Goal: Information Seeking & Learning: Learn about a topic

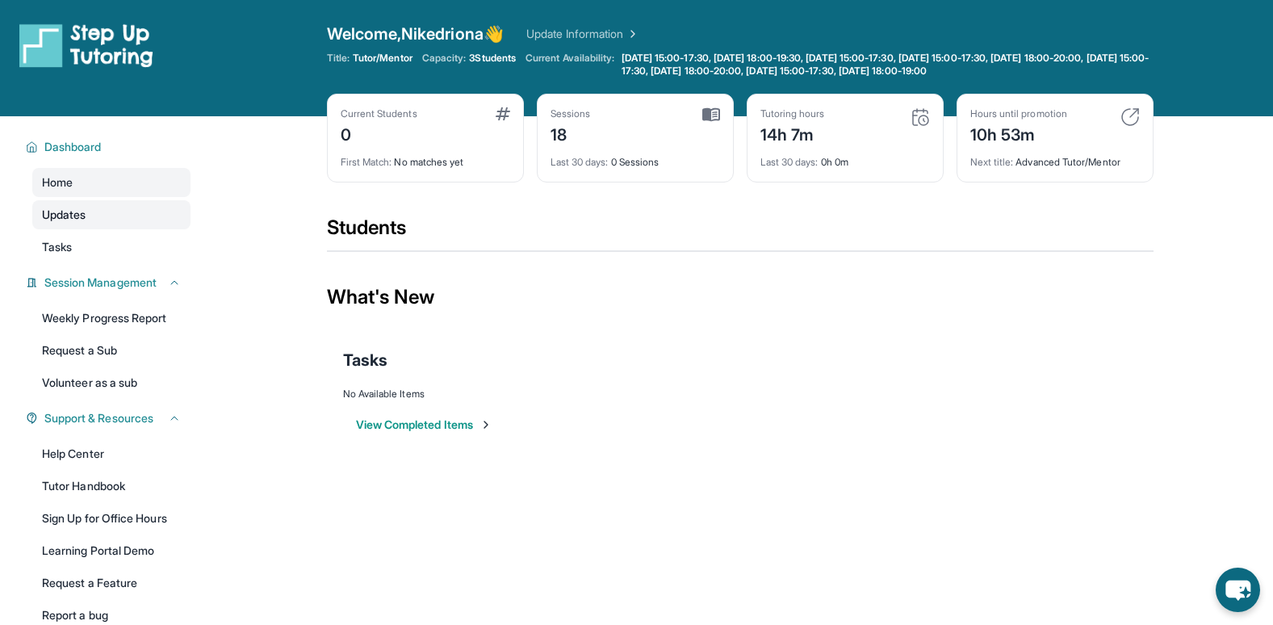
click at [89, 215] on link "Updates" at bounding box center [111, 214] width 158 height 29
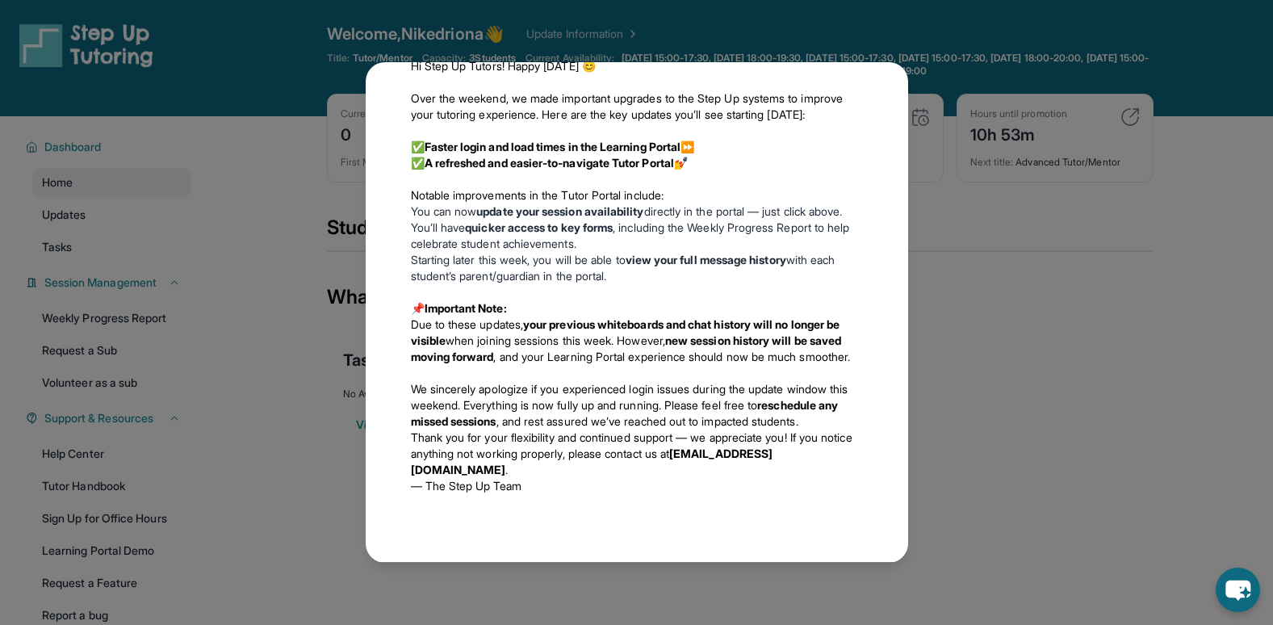
scroll to position [765, 0]
click at [1007, 442] on div "Updates [DATE] New Updates to the Tutor Portal: Read More Here Hello Step-Up Tu…" at bounding box center [636, 312] width 1273 height 625
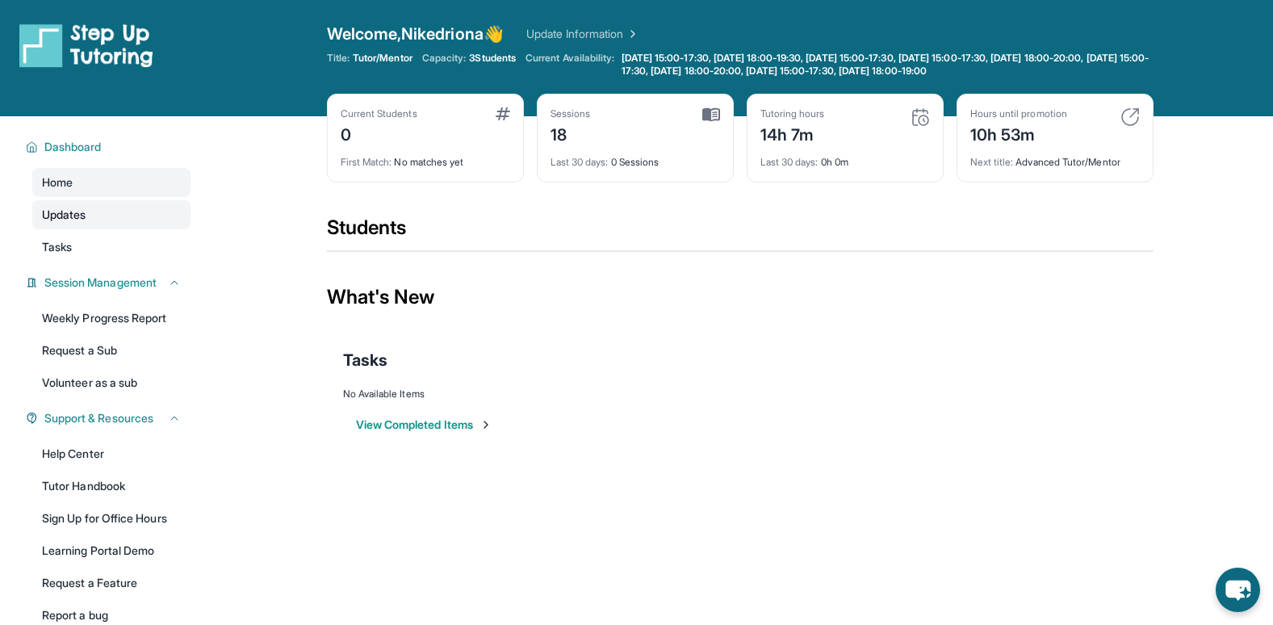
click at [78, 227] on link "Updates" at bounding box center [111, 214] width 158 height 29
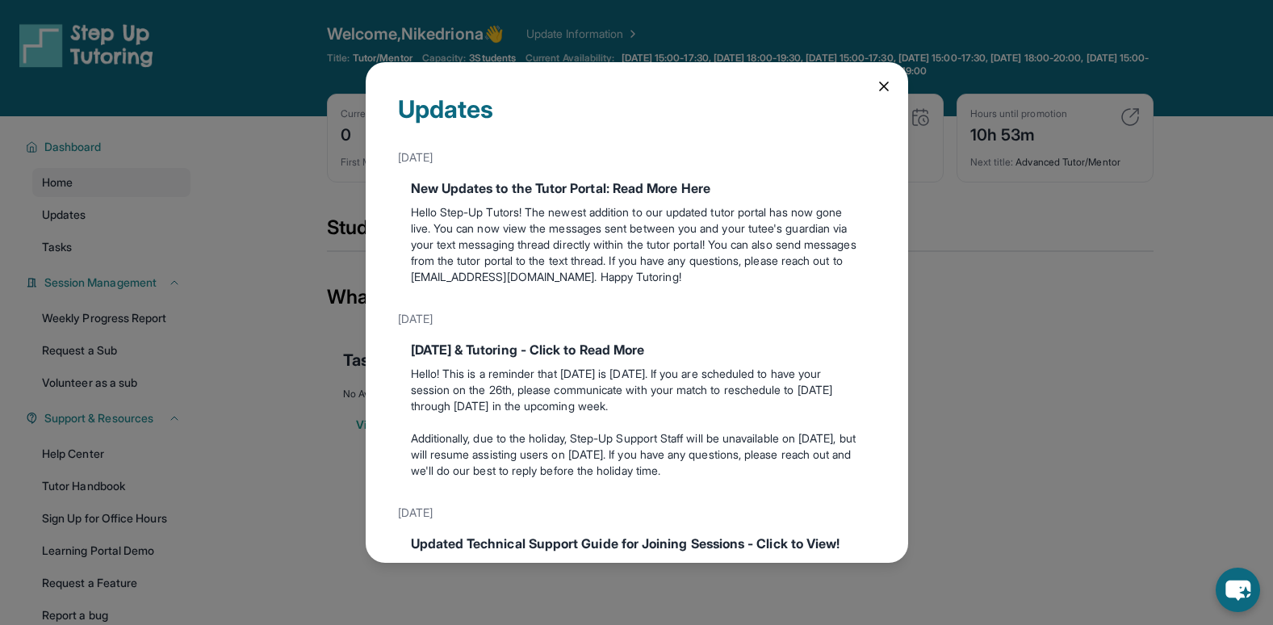
click at [75, 233] on div "Updates [DATE] New Updates to the Tutor Portal: Read More Here Hello Step-Up Tu…" at bounding box center [636, 312] width 1273 height 625
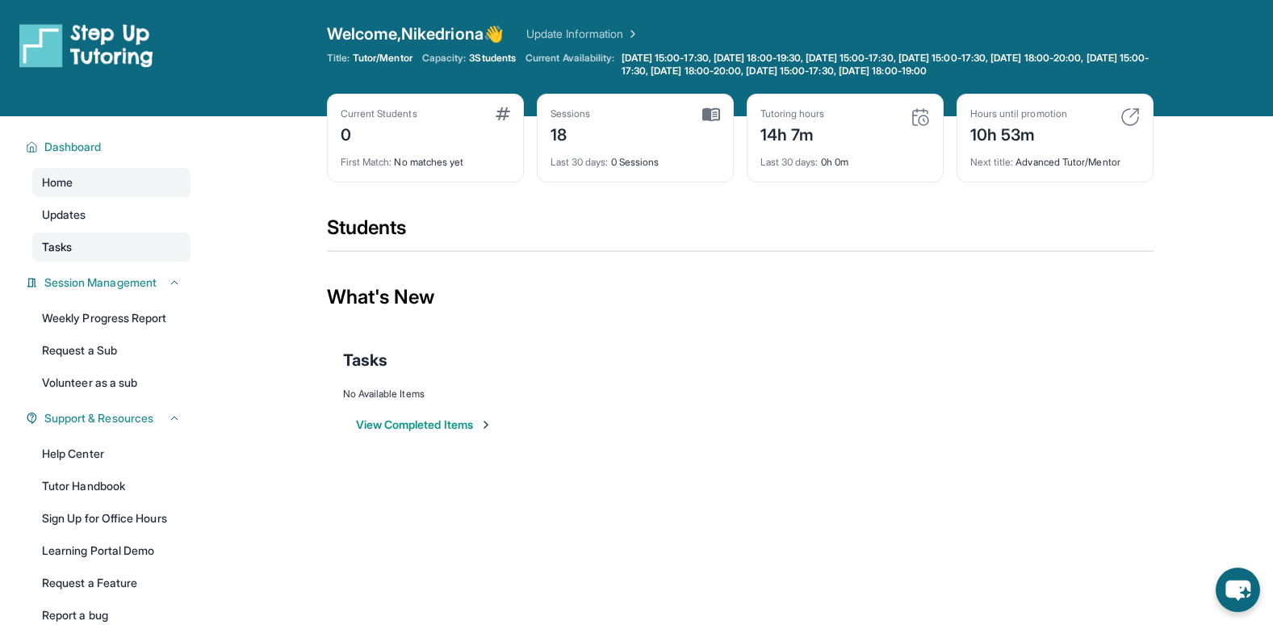
click at [136, 239] on link "Tasks" at bounding box center [111, 246] width 158 height 29
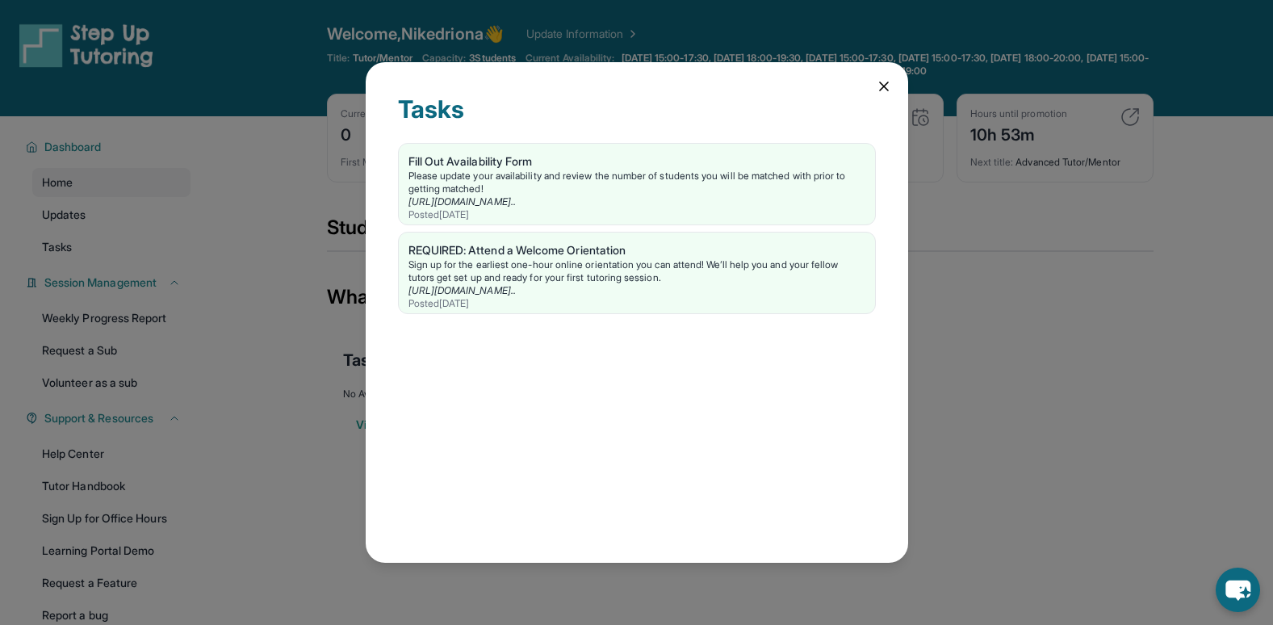
click at [881, 81] on icon at bounding box center [884, 86] width 16 height 16
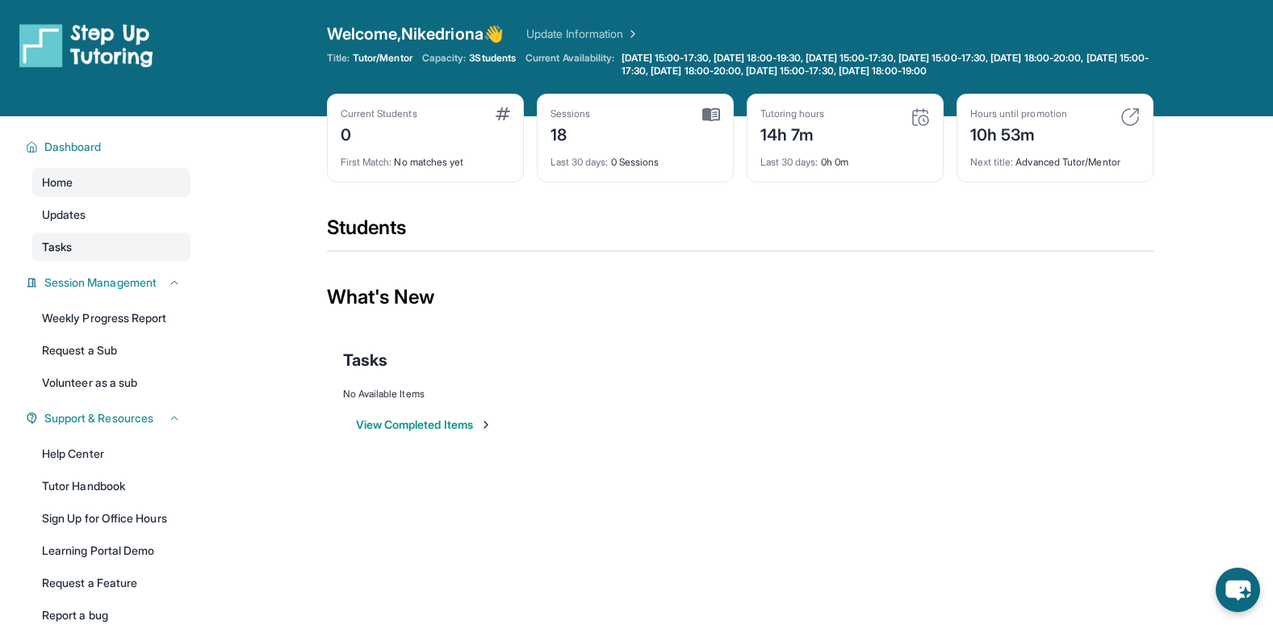
click at [63, 243] on span "Tasks" at bounding box center [57, 247] width 30 height 16
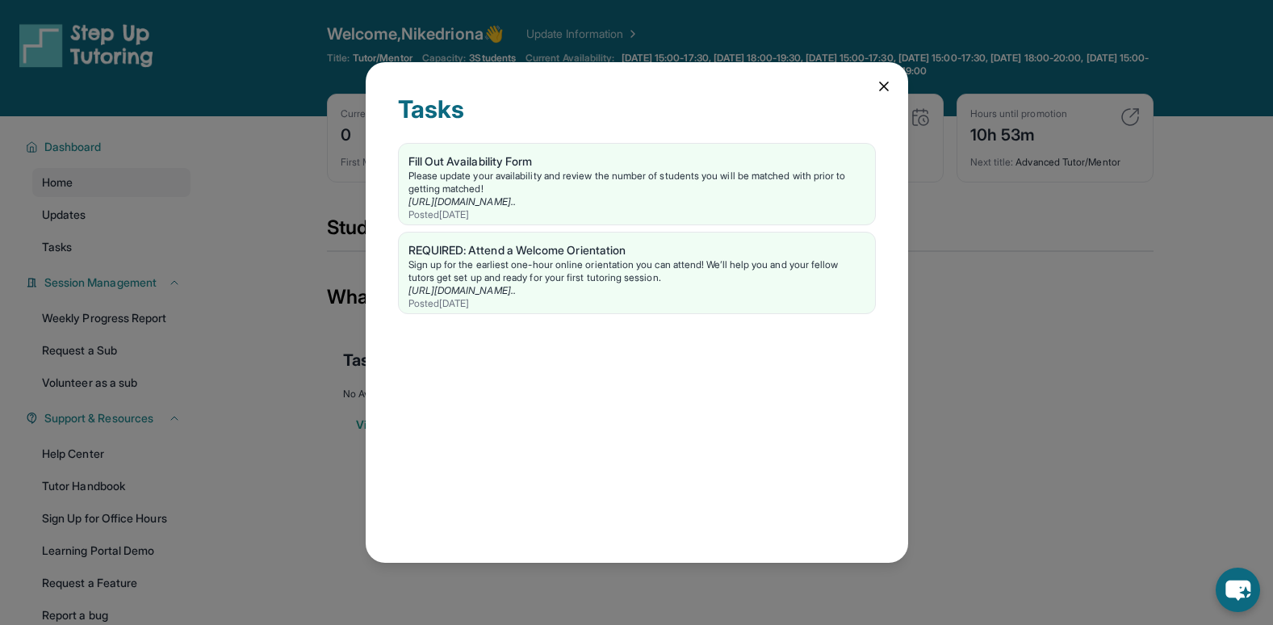
click at [234, 375] on div "Tasks Fill Out Availability Form Please update your availability and review the…" at bounding box center [636, 312] width 1273 height 625
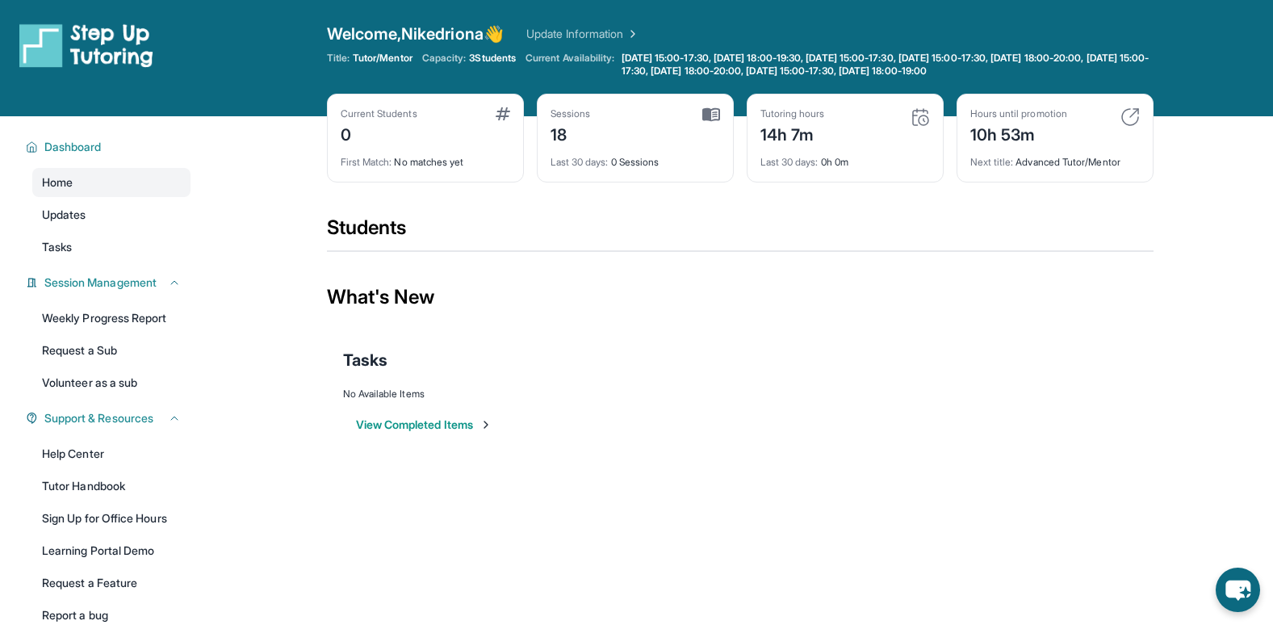
click at [237, 358] on main "Current Students 0 First Match : No matches yet Sessions 18 Last 30 days : 0 Se…" at bounding box center [740, 293] width 1066 height 355
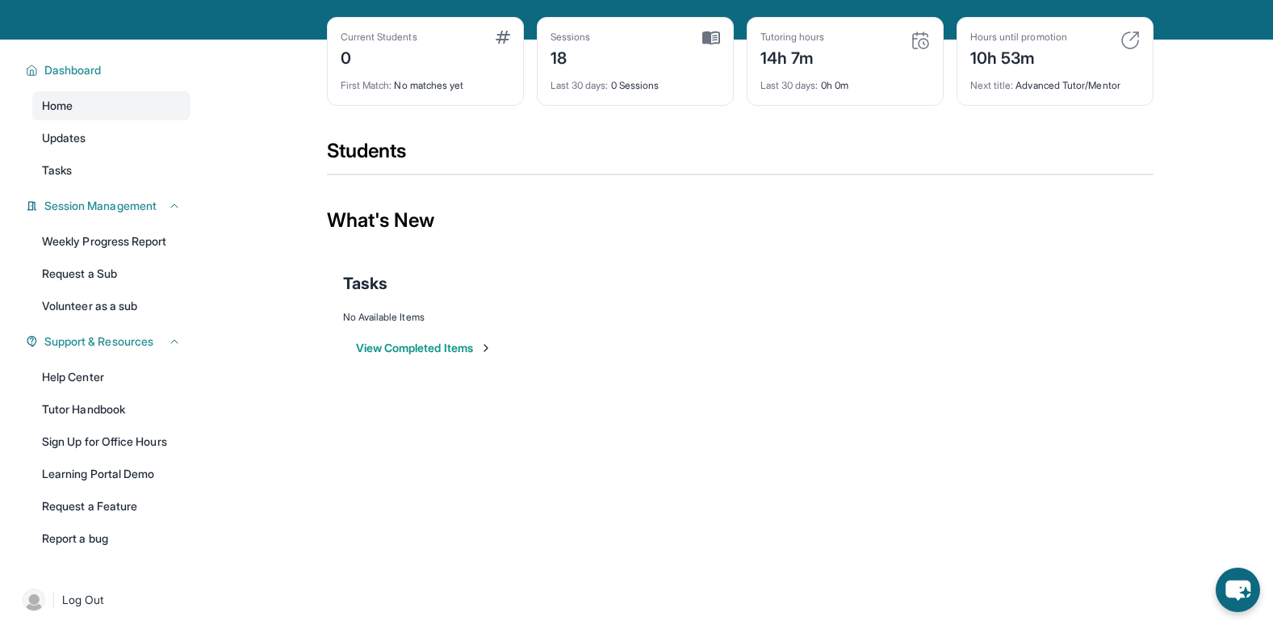
scroll to position [116, 0]
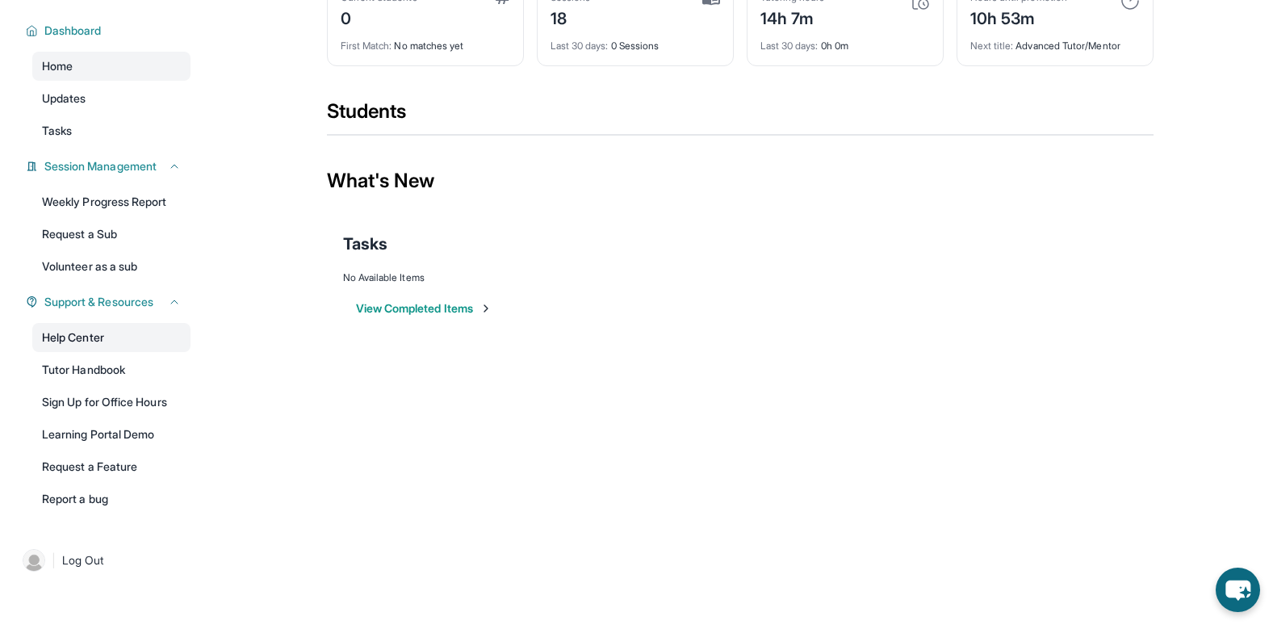
click at [86, 338] on link "Help Center" at bounding box center [111, 337] width 158 height 29
